Goal: Find specific page/section: Find specific page/section

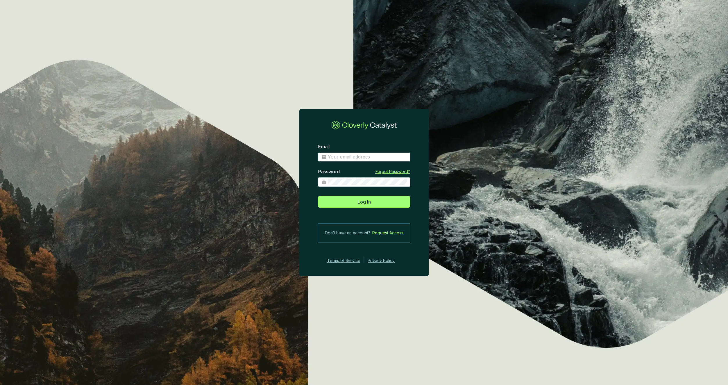
type input "[EMAIL_ADDRESS][DOMAIN_NAME]"
click at [355, 199] on button "Log In" at bounding box center [364, 202] width 92 height 12
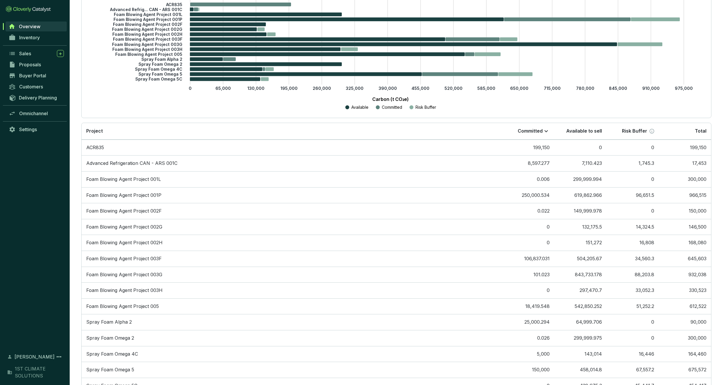
scroll to position [145, 0]
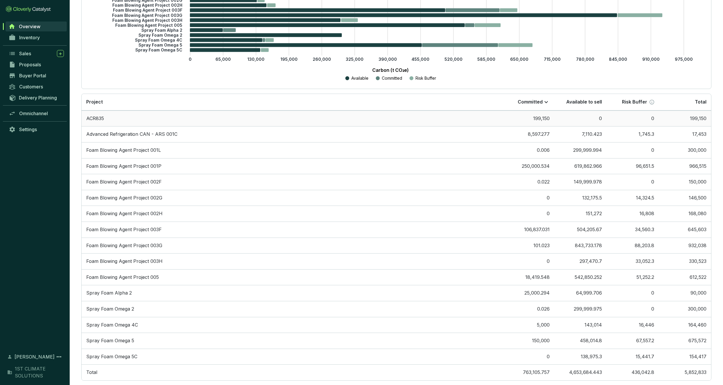
click at [96, 117] on td "ACR835" at bounding box center [292, 118] width 421 height 16
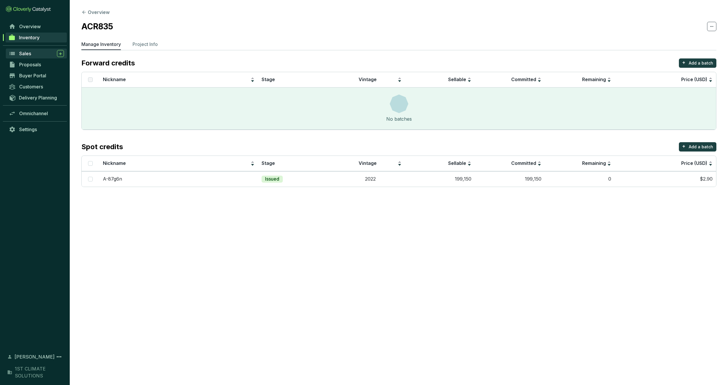
click at [33, 53] on div "Sales" at bounding box center [41, 53] width 45 height 7
